Goal: Task Accomplishment & Management: Complete application form

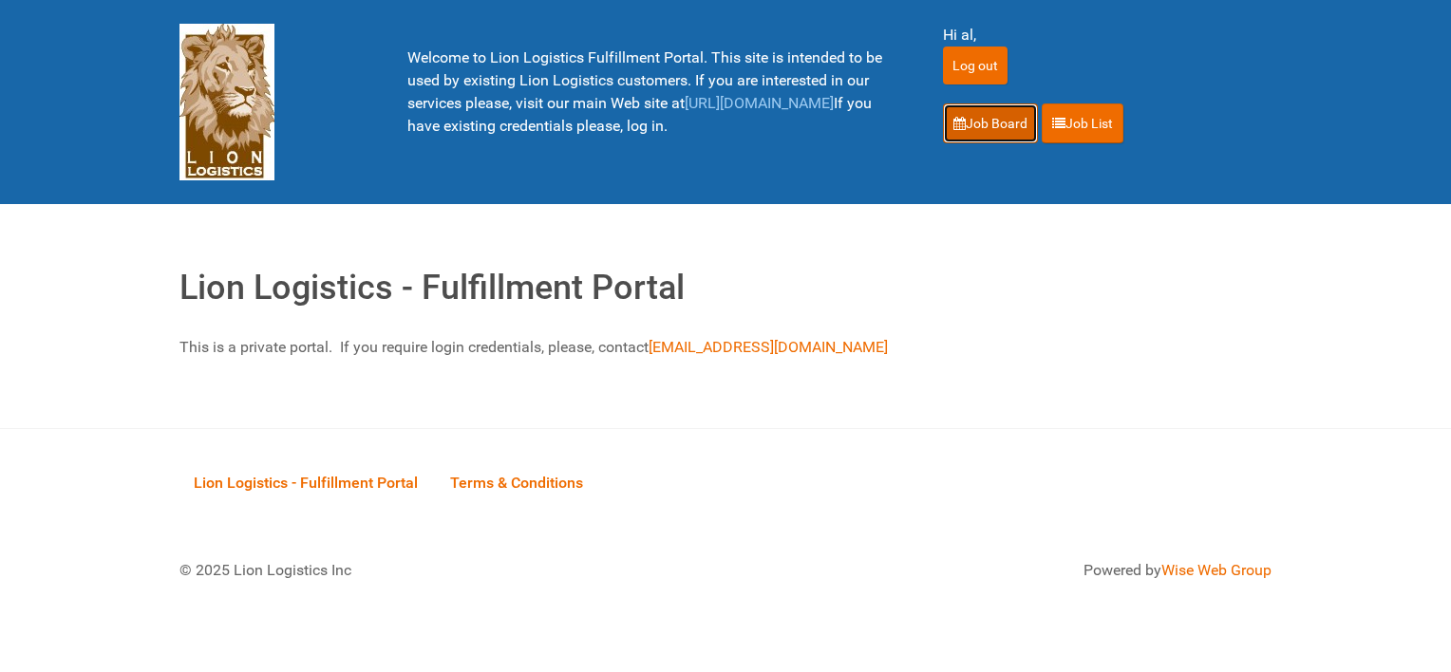
click at [970, 113] on link "Job Board" at bounding box center [990, 124] width 95 height 40
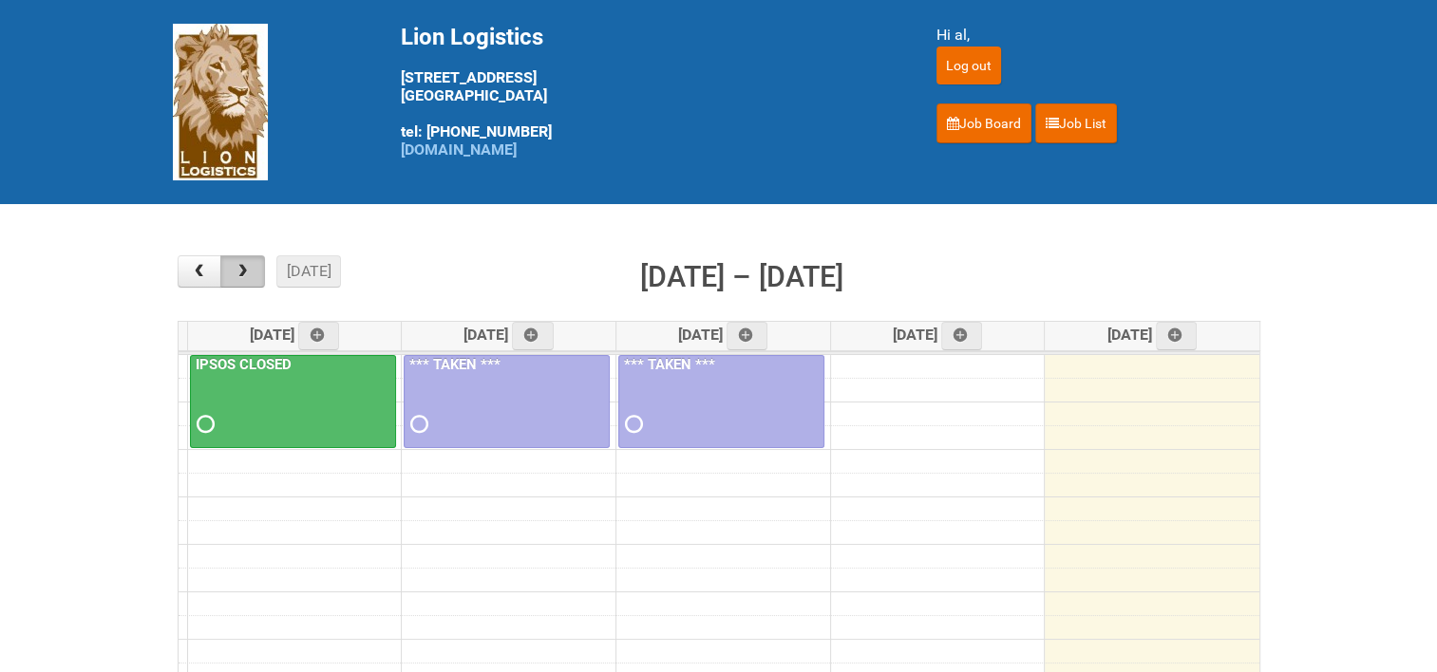
click at [242, 276] on span "button" at bounding box center [243, 271] width 18 height 15
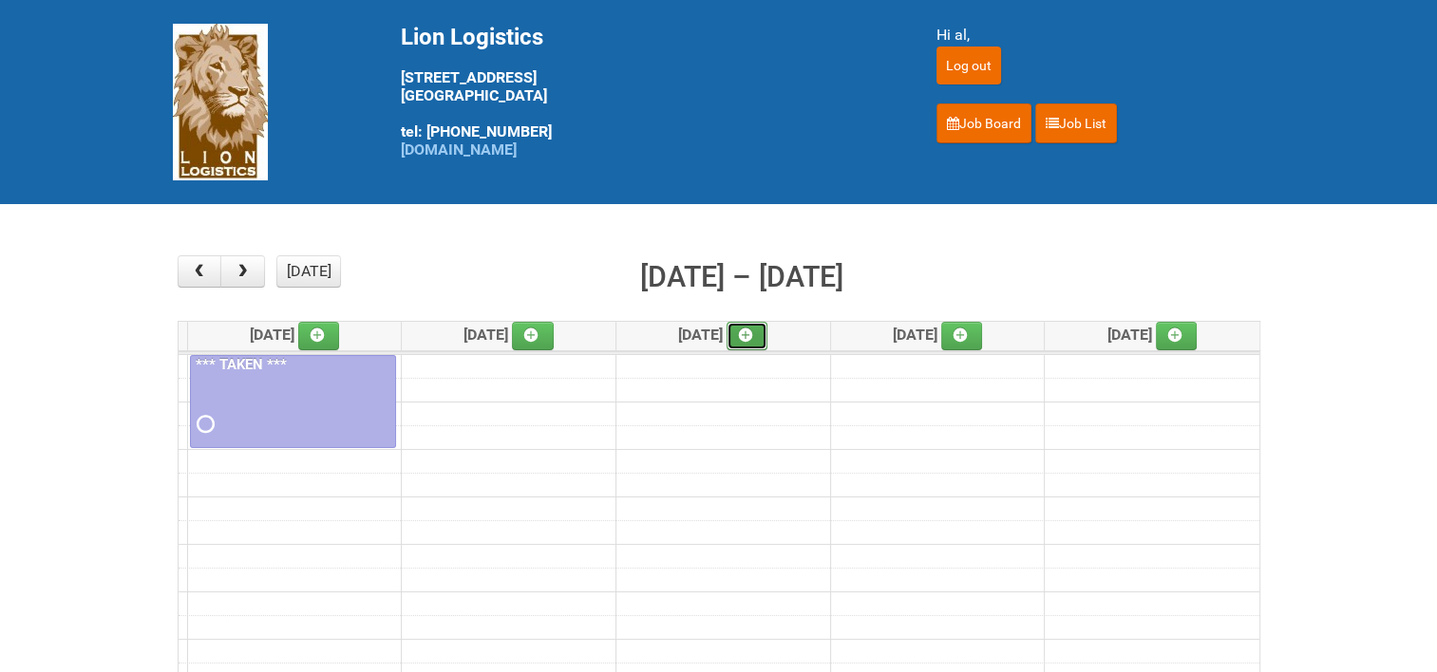
click at [750, 330] on icon at bounding box center [745, 335] width 13 height 13
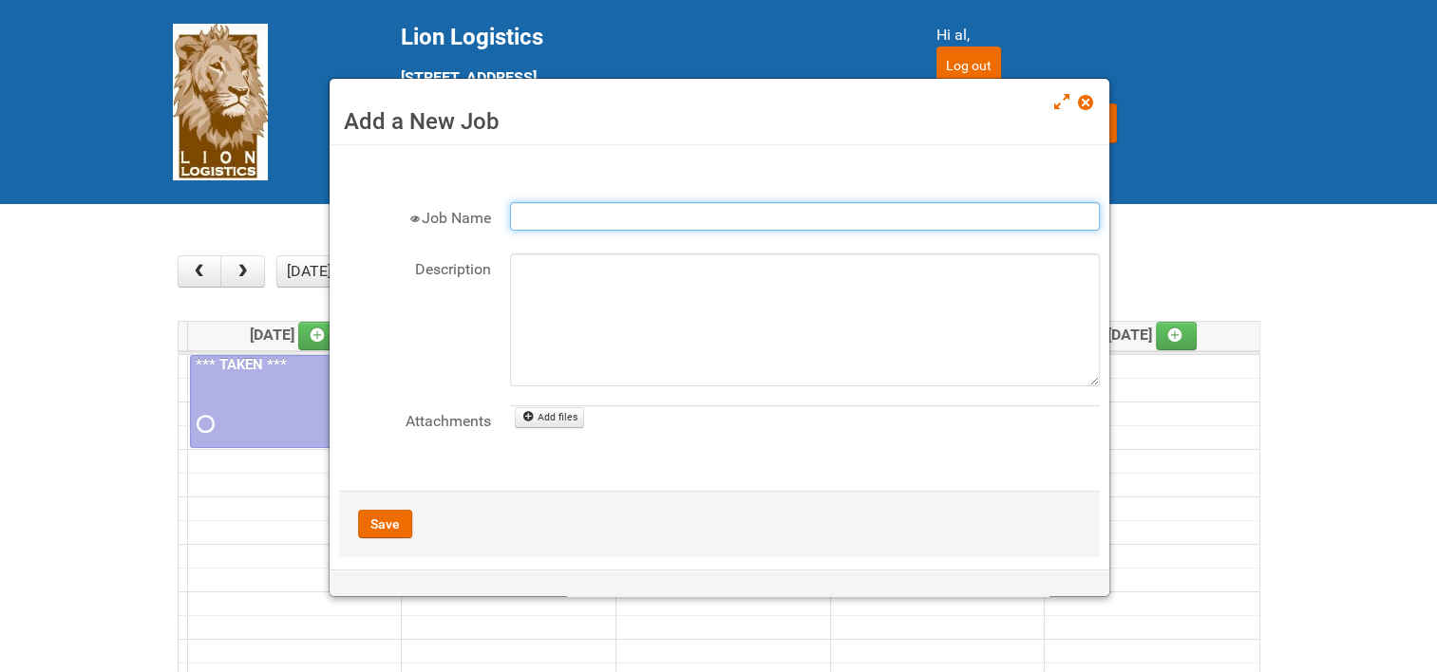
click at [566, 205] on input "Job Name" at bounding box center [805, 216] width 590 height 28
paste input "25-038947-01-37 Global Zero Sugar Tea Test"
type input "25-038947-01-37 Global Zero Sugar Tea Test"
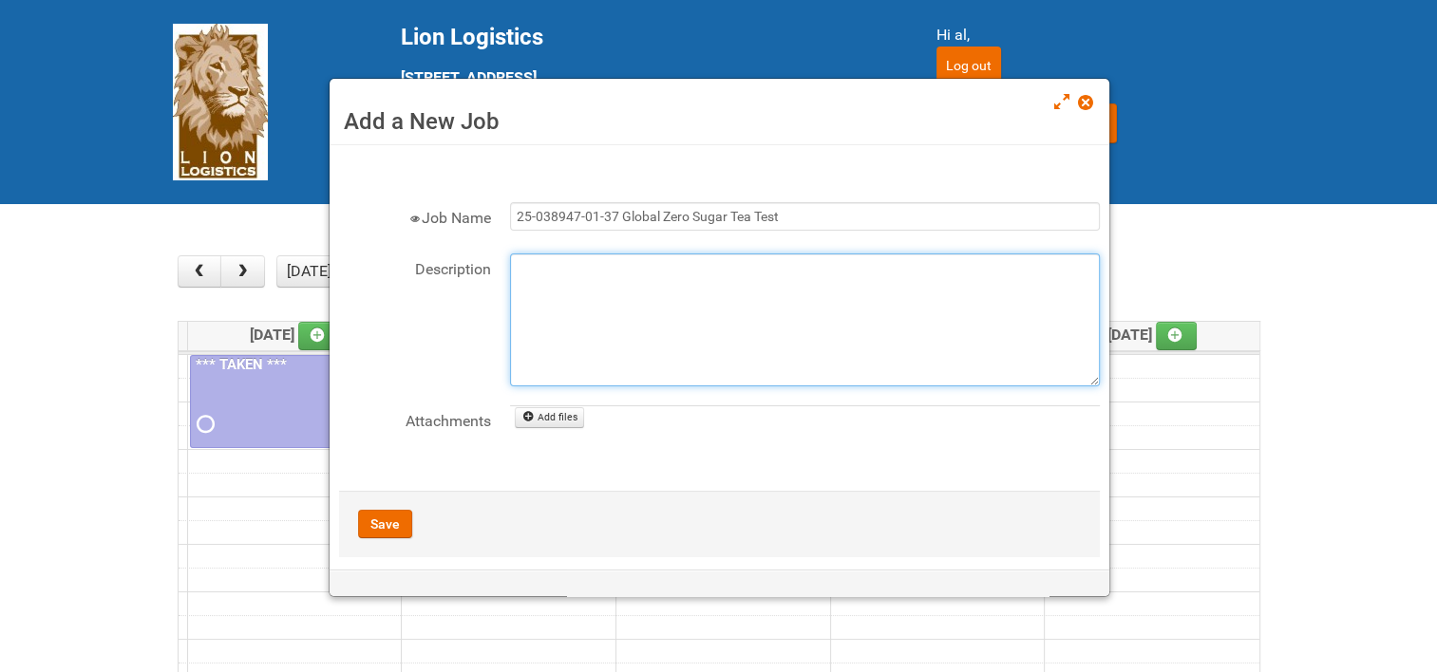
click at [546, 280] on textarea "Description" at bounding box center [805, 320] width 590 height 133
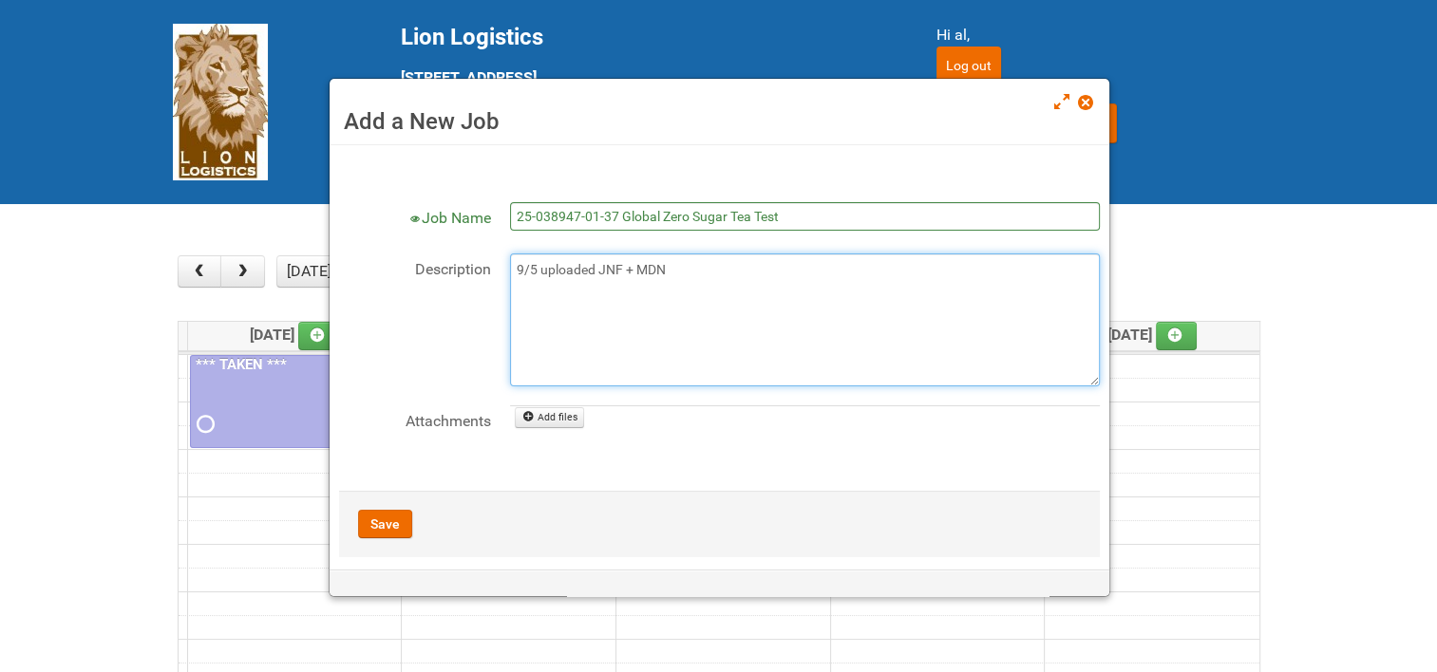
type textarea "9/5 uploaded JNF + MDN"
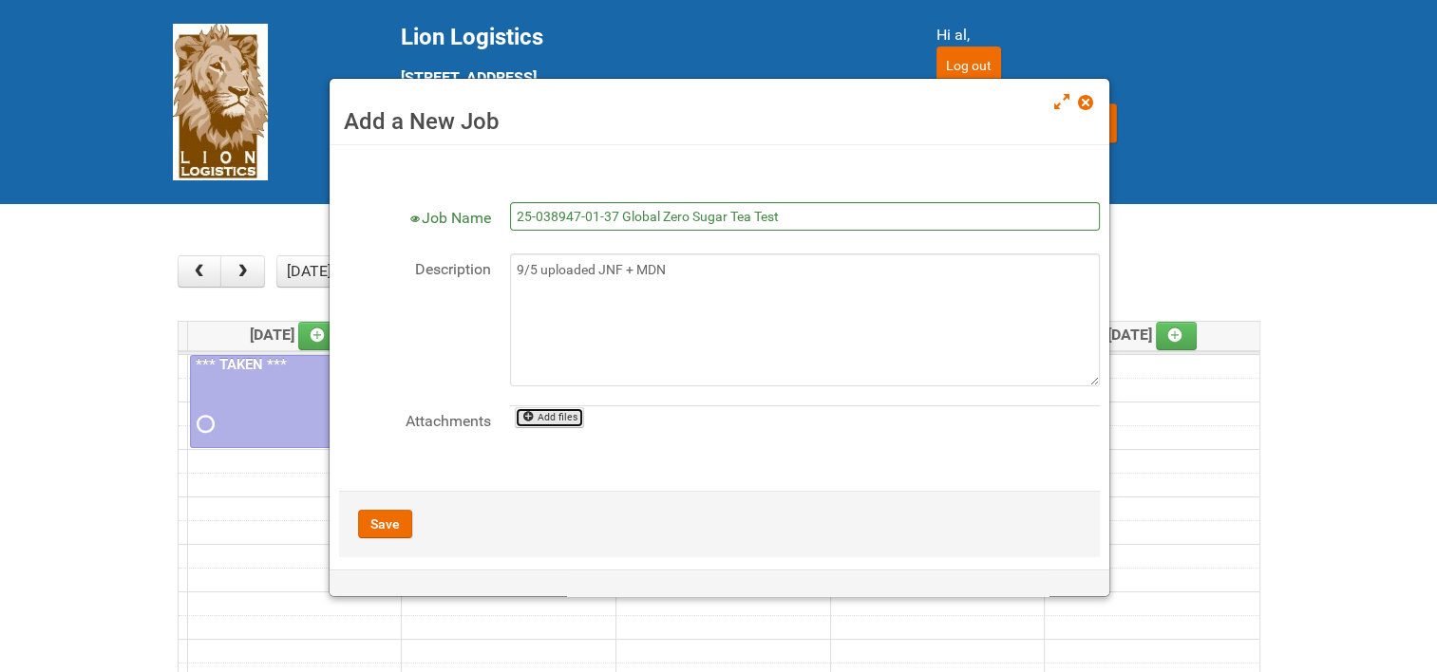
click at [533, 422] on icon at bounding box center [527, 416] width 13 height 13
type input "C:\fakepath\25-038947-01-37 Global Zero Sugar Tea Test - JNF.DOC"
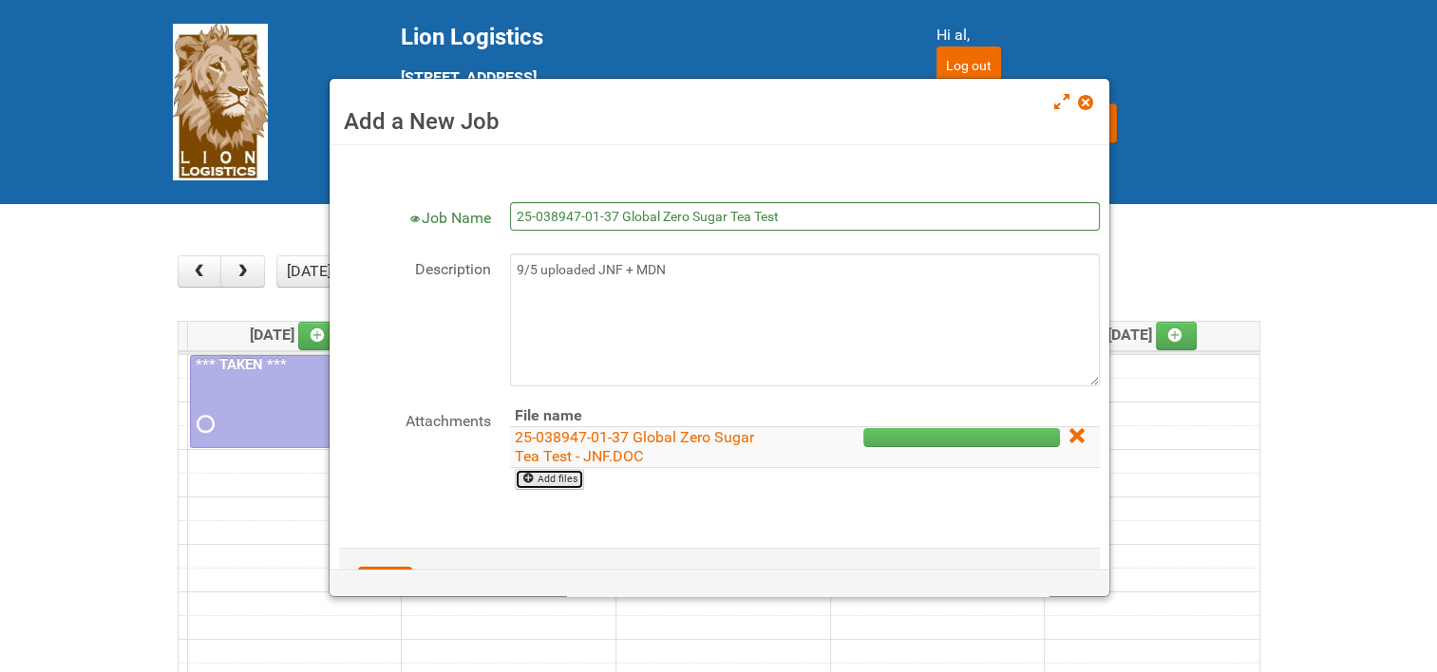
click at [556, 476] on link "Add files" at bounding box center [549, 479] width 69 height 21
type input "C:\fakepath\25-038947-01-37 Global Zero Suger Tea Test - MDN.xlsx"
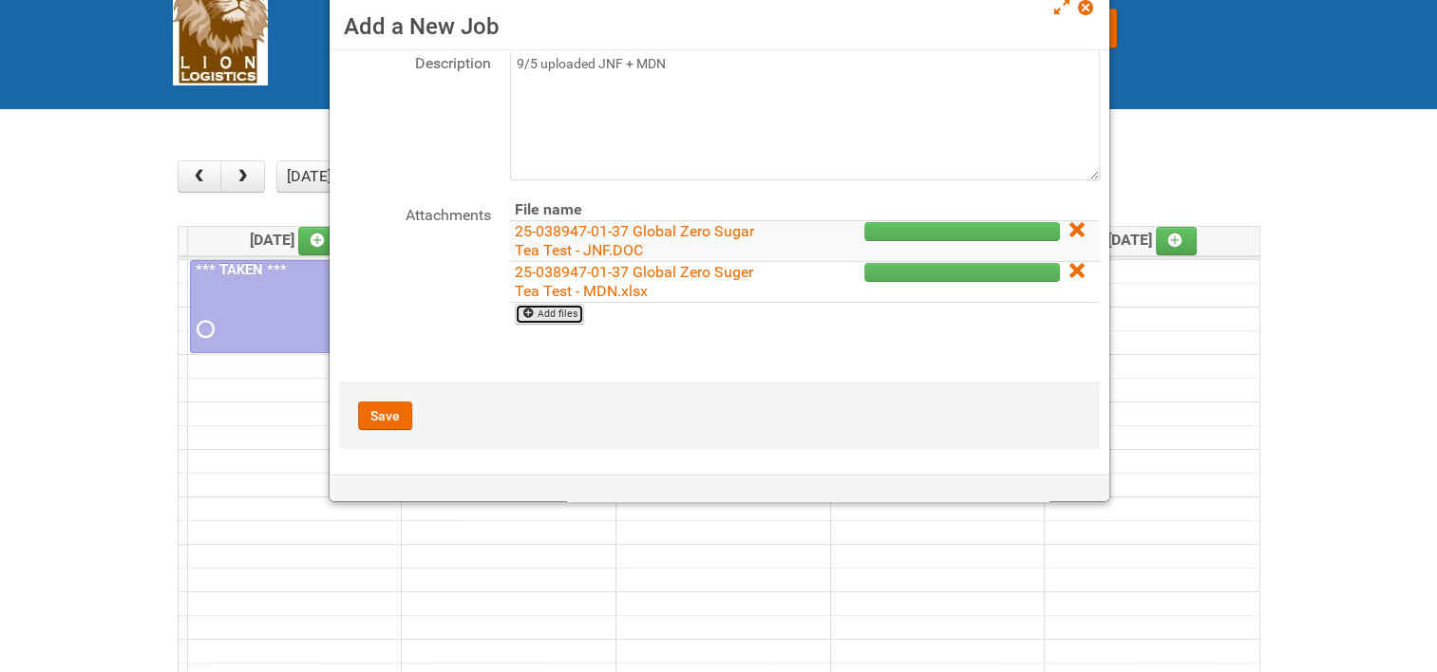
scroll to position [112, 0]
click at [395, 408] on button "Save" at bounding box center [385, 415] width 54 height 28
